Goal: Navigation & Orientation: Find specific page/section

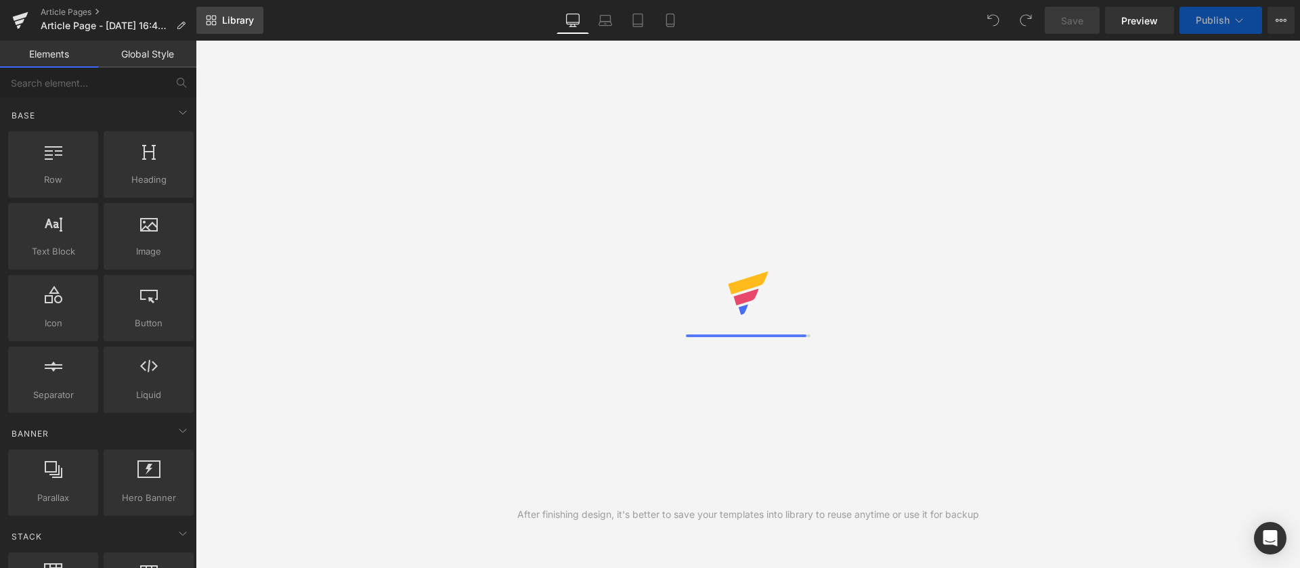
click at [242, 16] on span "Library" at bounding box center [238, 20] width 32 height 12
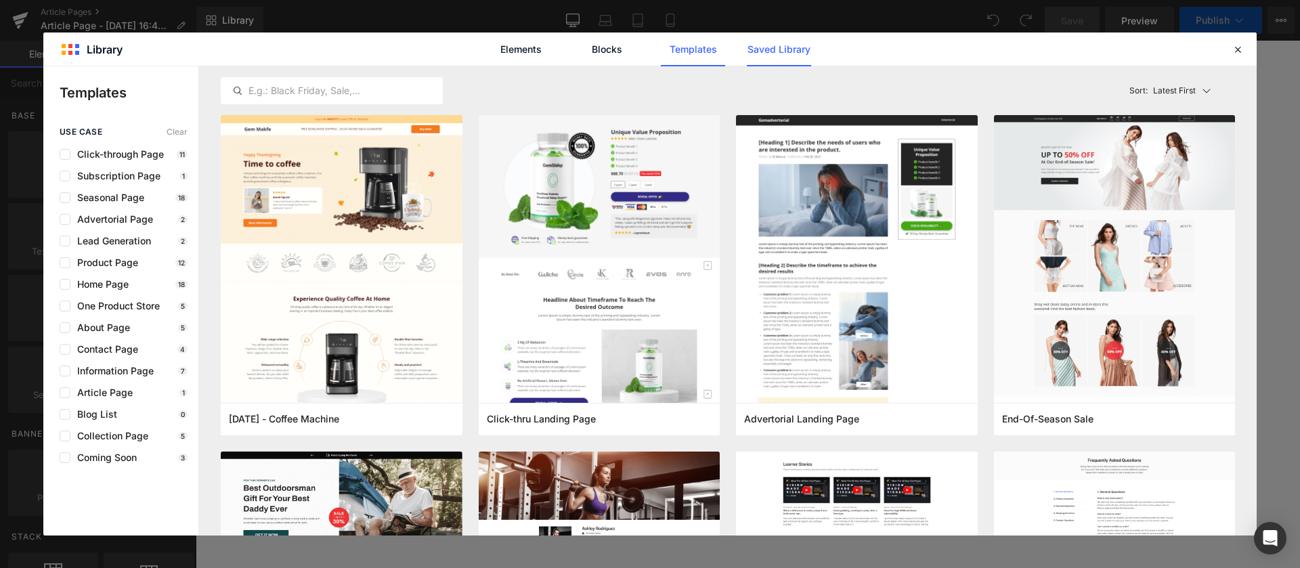
click at [805, 52] on link "Saved Library" at bounding box center [779, 49] width 64 height 34
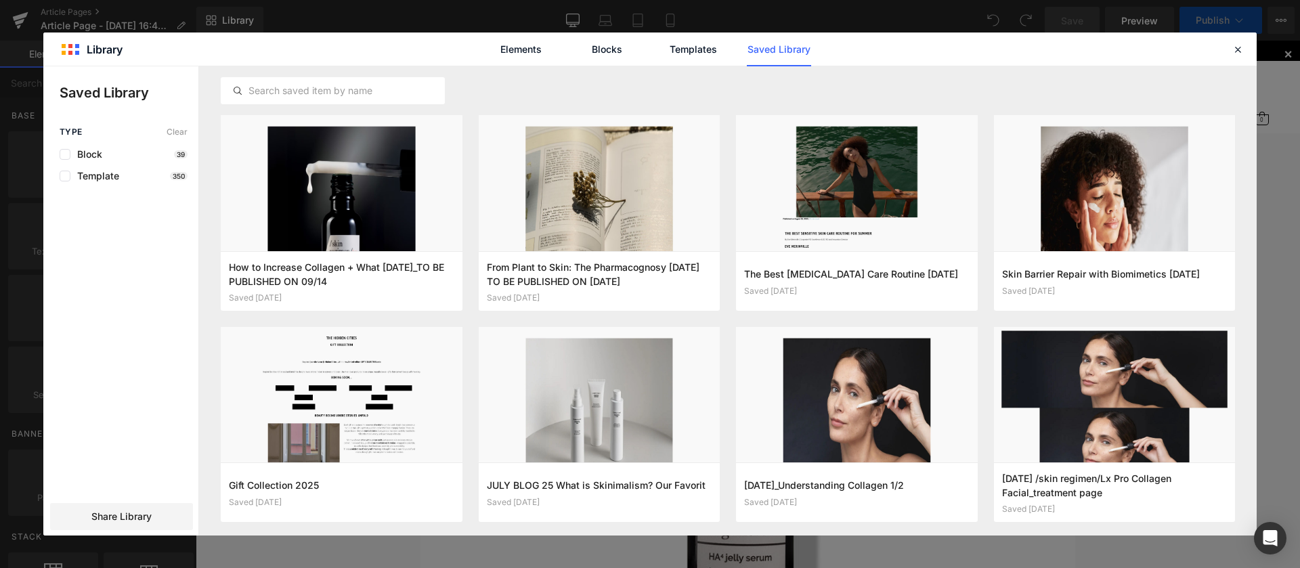
click at [1240, 50] on icon at bounding box center [1238, 49] width 12 height 12
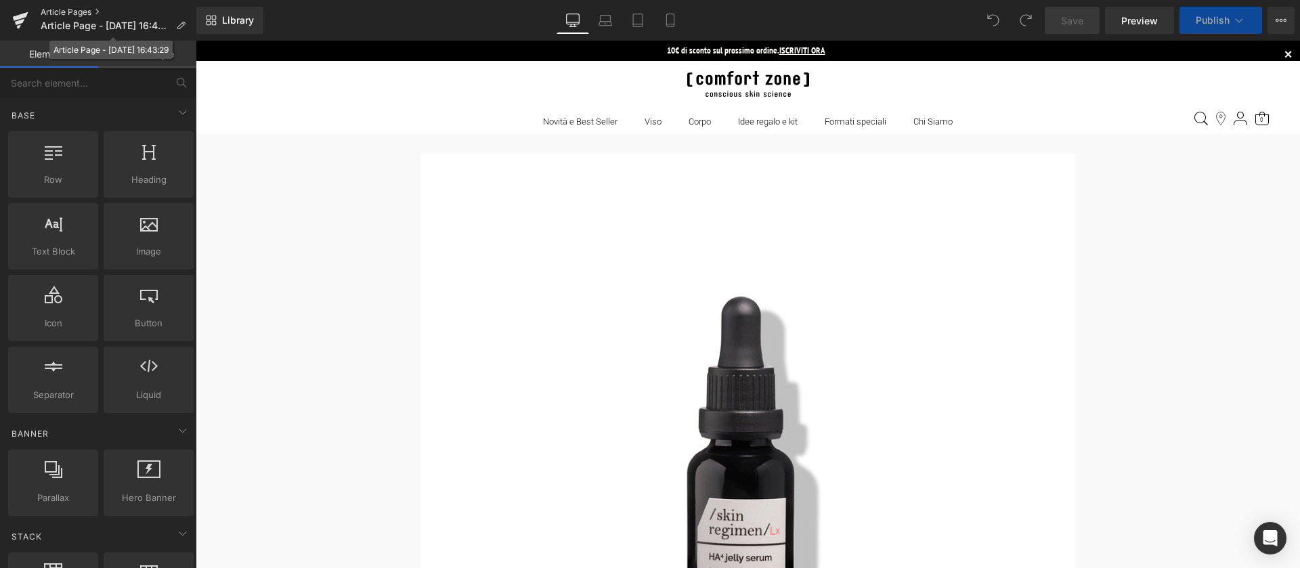
click at [87, 10] on link "Article Pages" at bounding box center [119, 12] width 156 height 11
